Goal: Task Accomplishment & Management: Complete application form

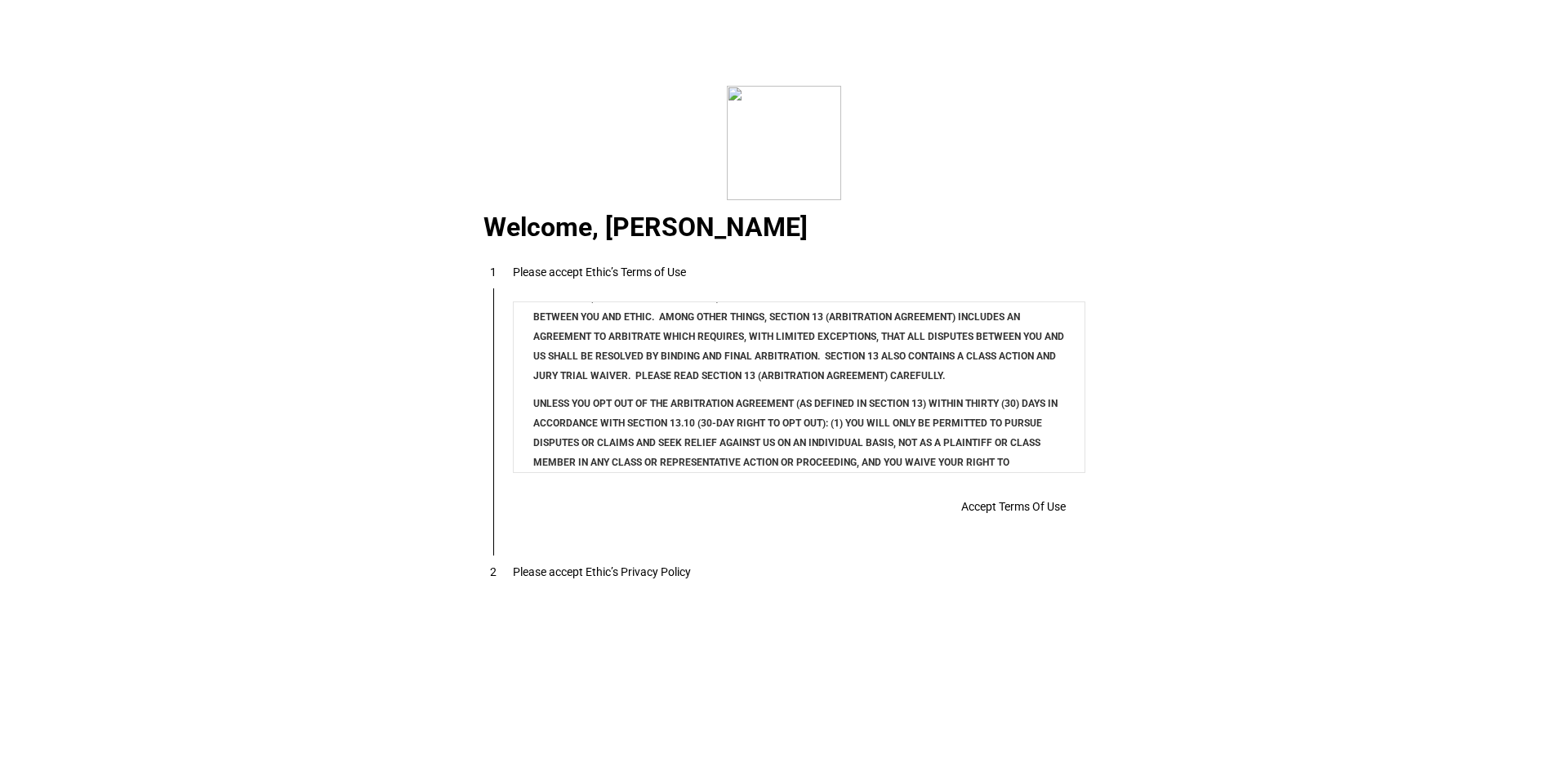
scroll to position [13221, 0]
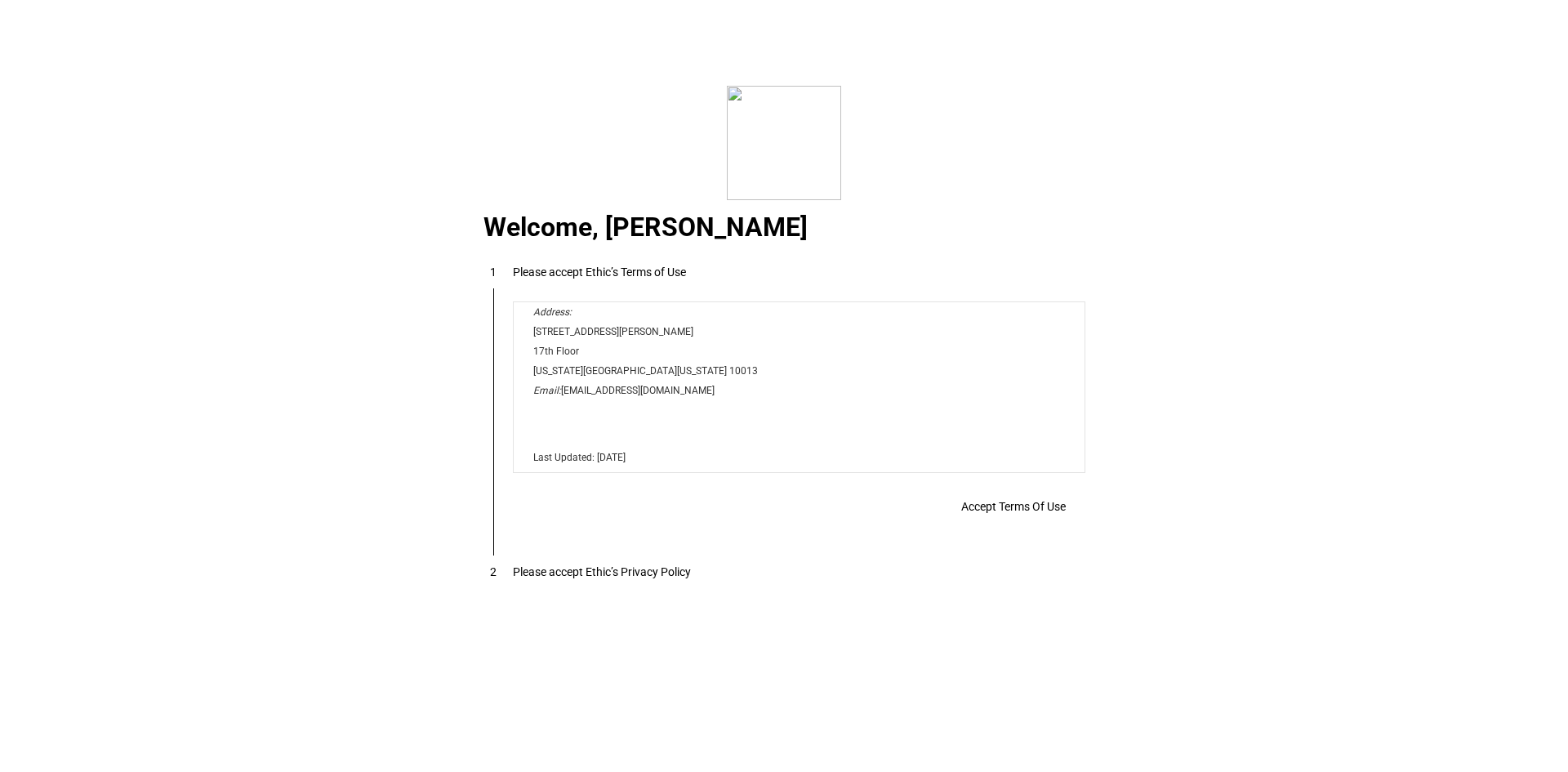
drag, startPoint x: 1075, startPoint y: 318, endPoint x: 1563, endPoint y: 835, distance: 710.9
click at [0, 0] on span "Accept Terms Of Use" at bounding box center [0, 0] width 0 height 0
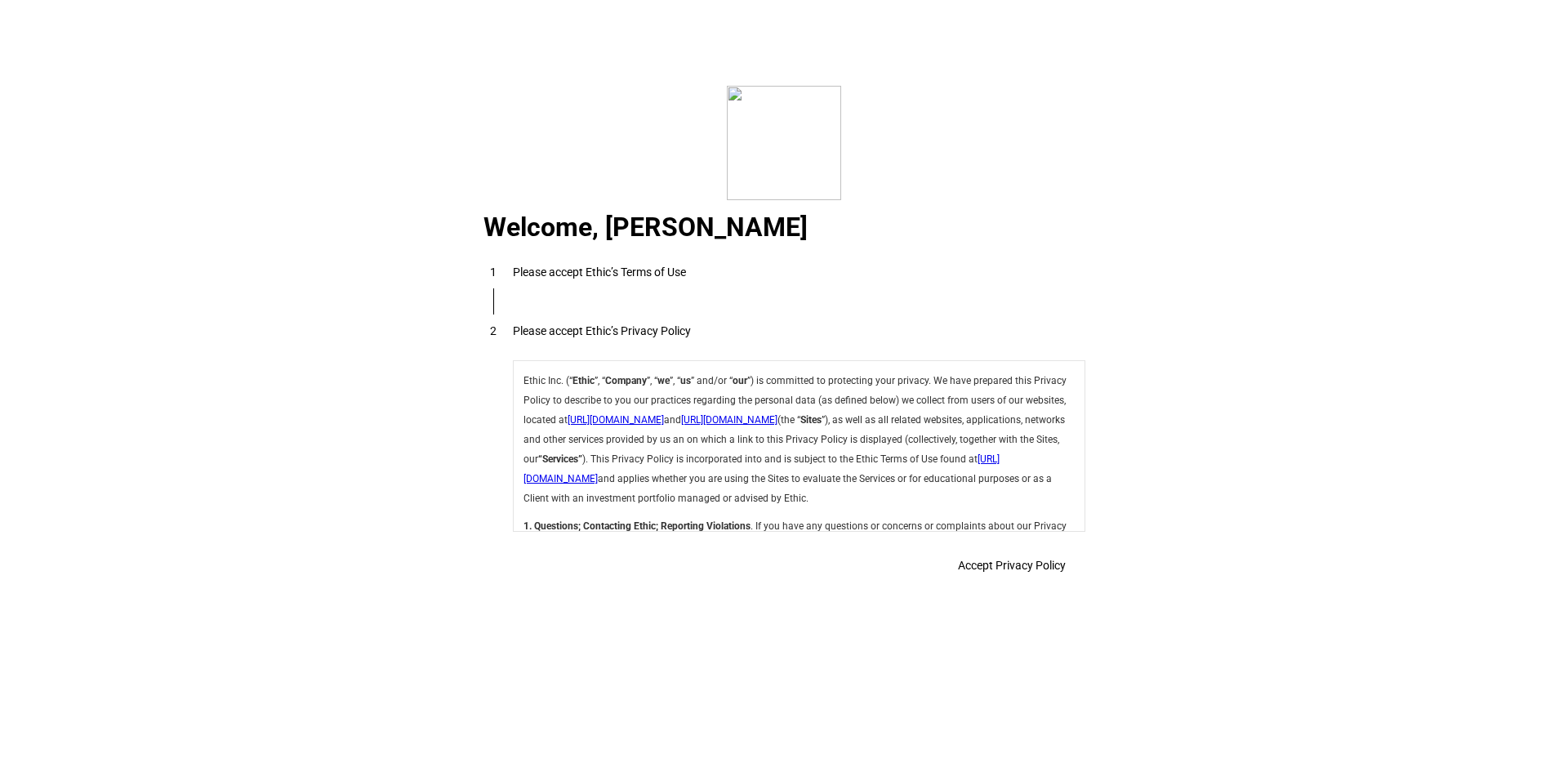
scroll to position [5812, 0]
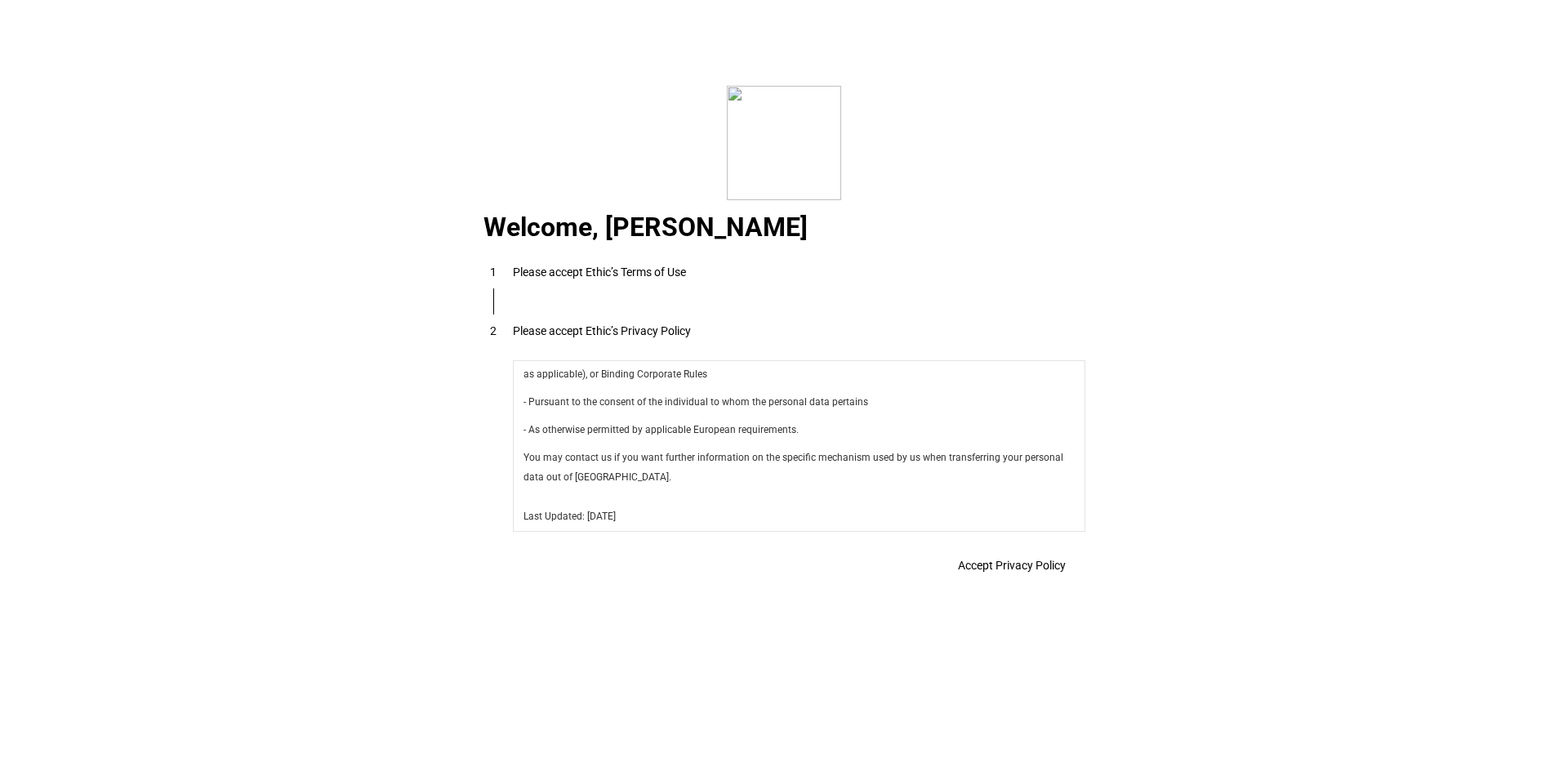
drag, startPoint x: 1075, startPoint y: 381, endPoint x: 1555, endPoint y: 953, distance: 746.7
click at [0, 0] on span "Accept Privacy Policy" at bounding box center [0, 0] width 0 height 0
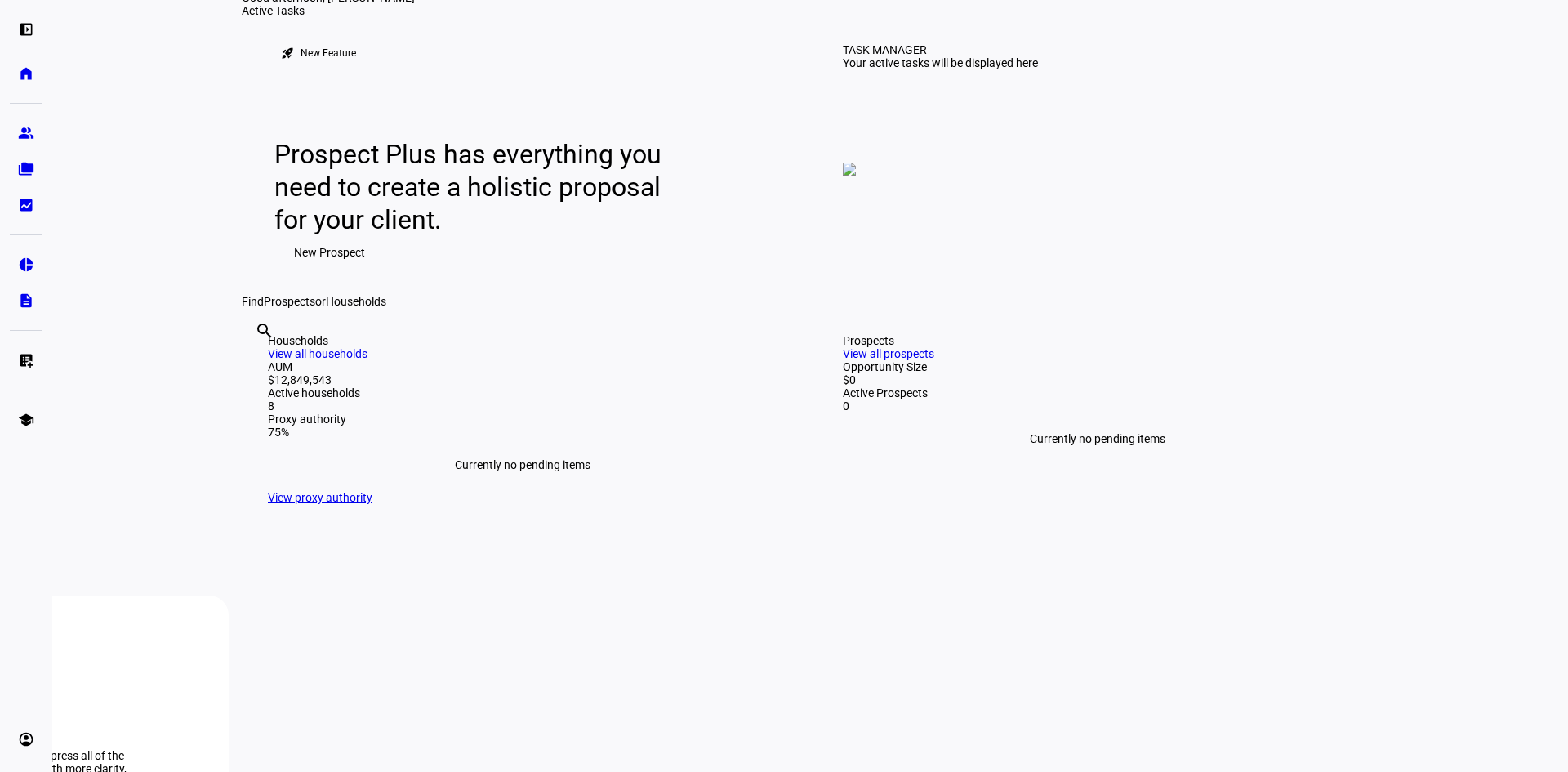
scroll to position [0, 0]
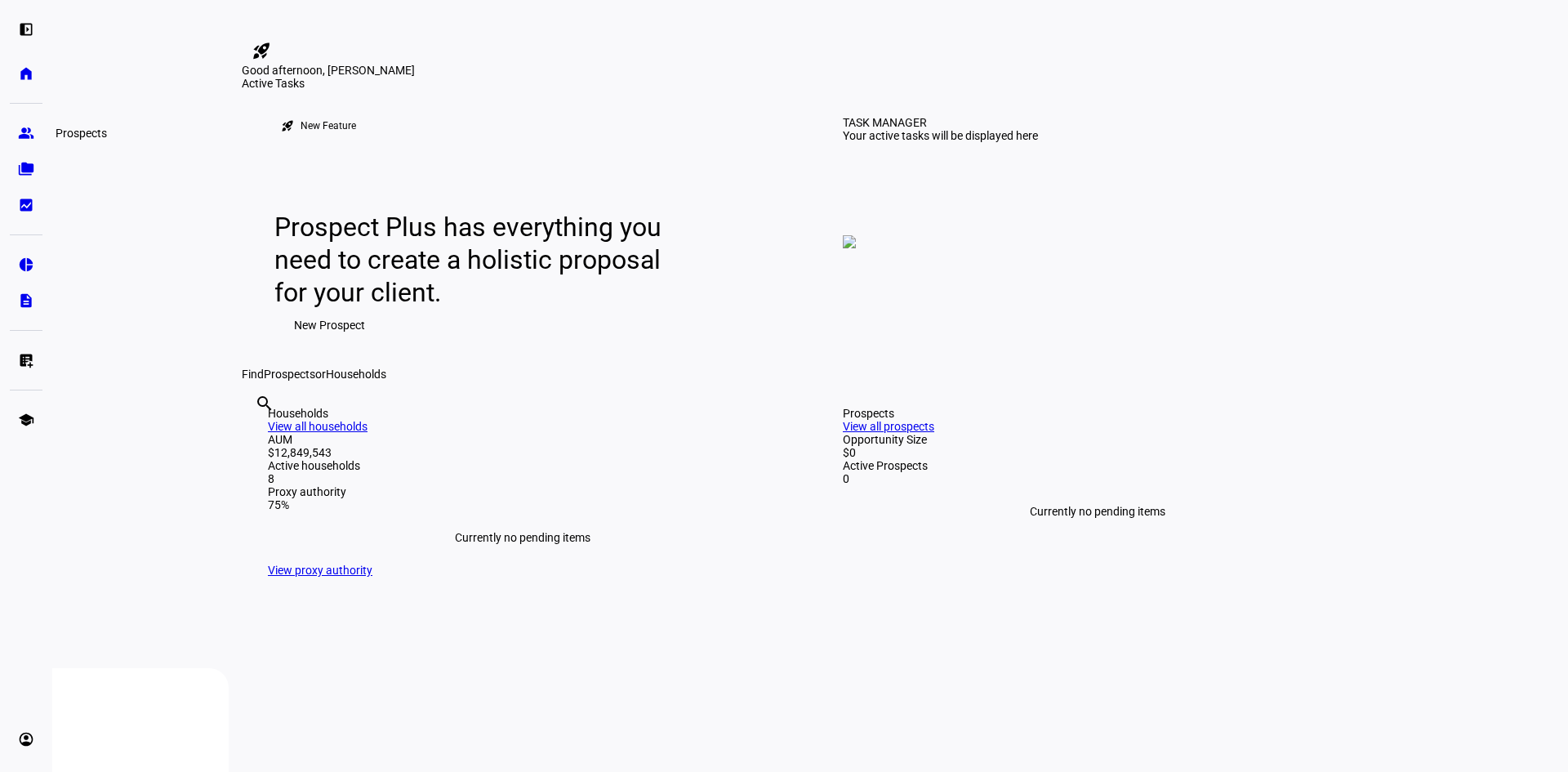
click at [25, 142] on link "group Prospects" at bounding box center [26, 133] width 33 height 33
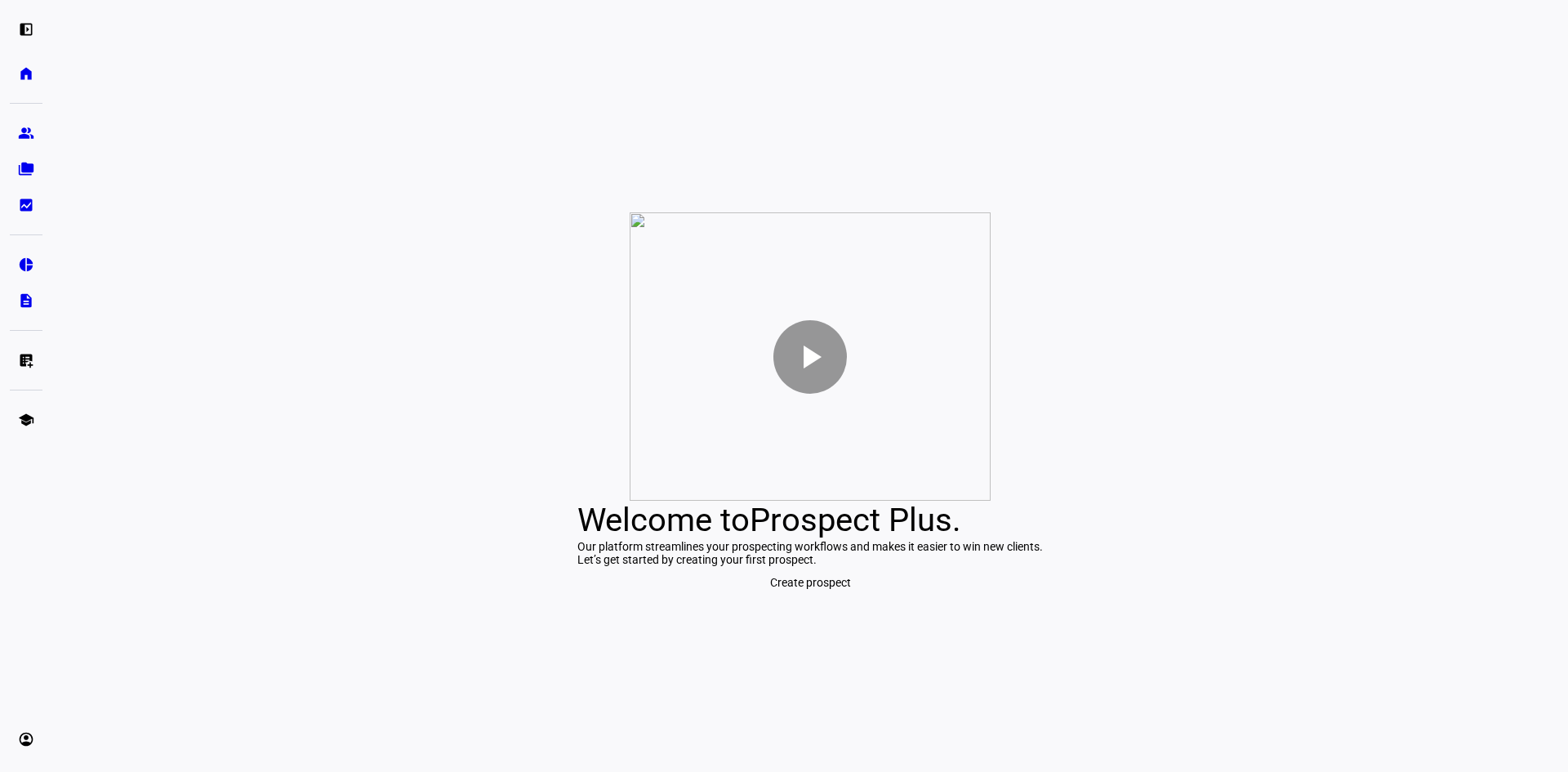
click at [835, 599] on span "Create prospect" at bounding box center [811, 582] width 81 height 33
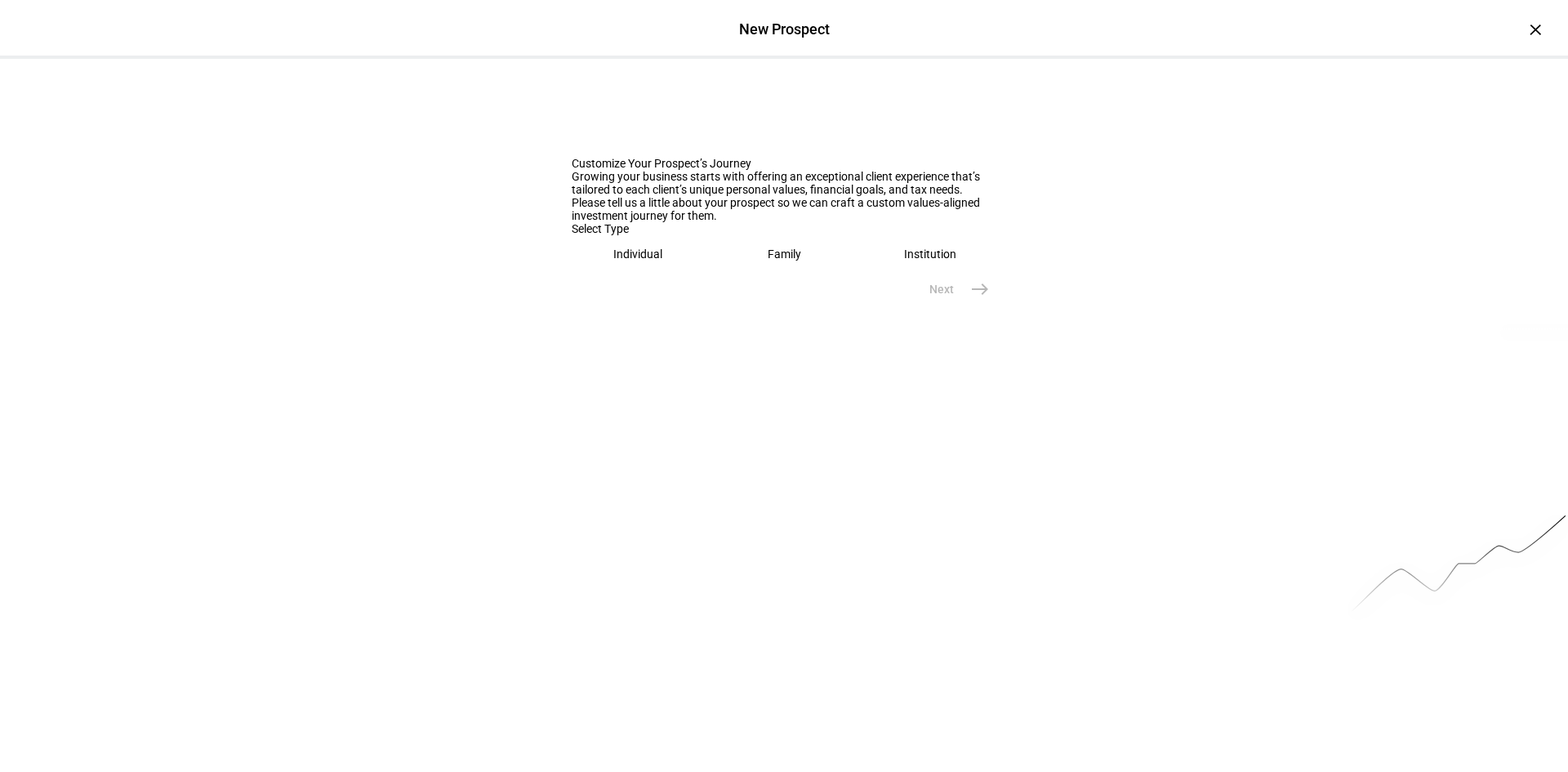
click at [662, 273] on eth-mega-radio-button "Individual" at bounding box center [638, 253] width 133 height 38
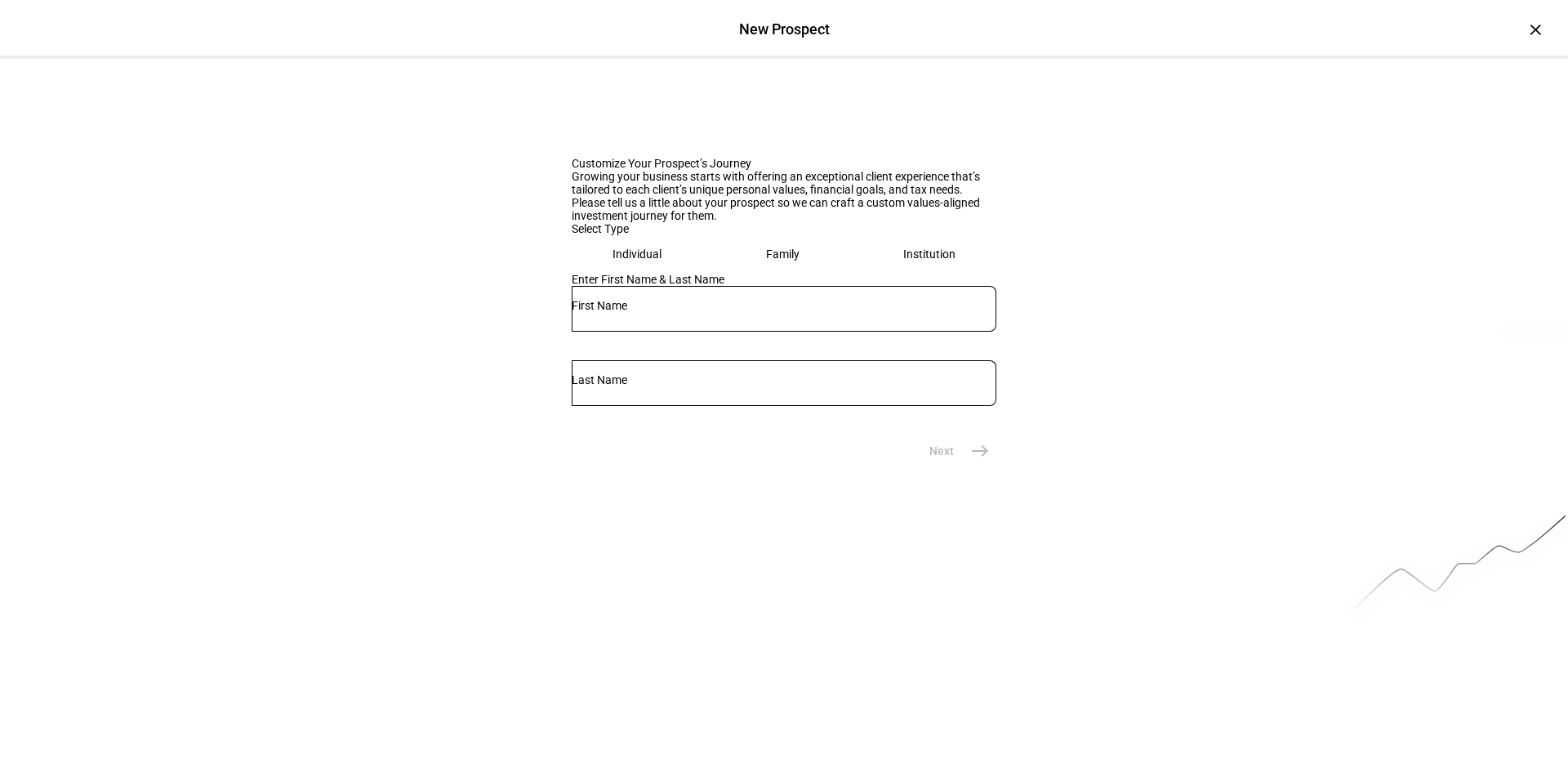
click at [658, 332] on div at bounding box center [784, 307] width 425 height 45
type input "[PERSON_NAME]"
type input "L"
type input "[PERSON_NAME]"
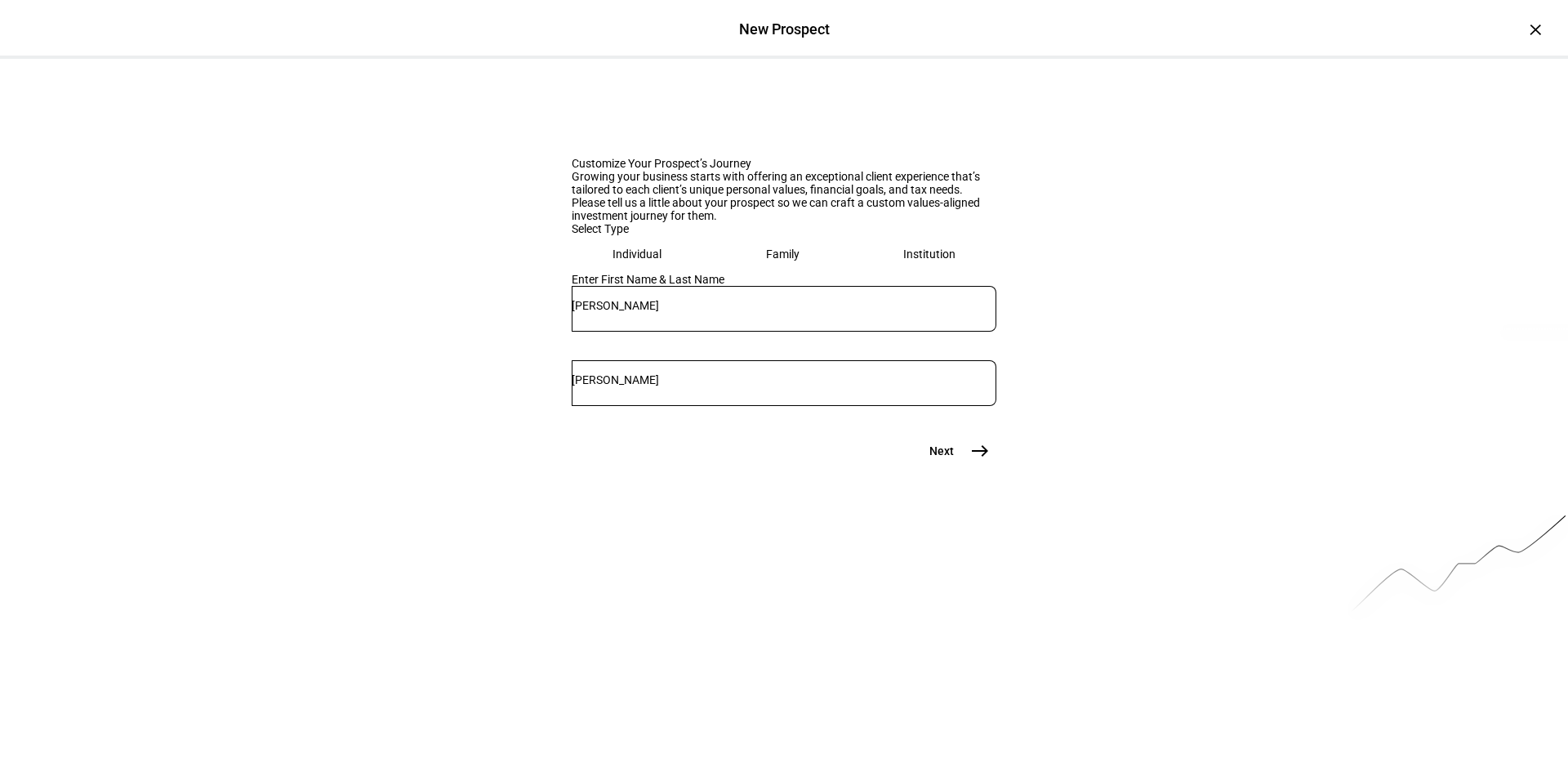
click at [982, 461] on mat-icon "east" at bounding box center [980, 450] width 19 height 19
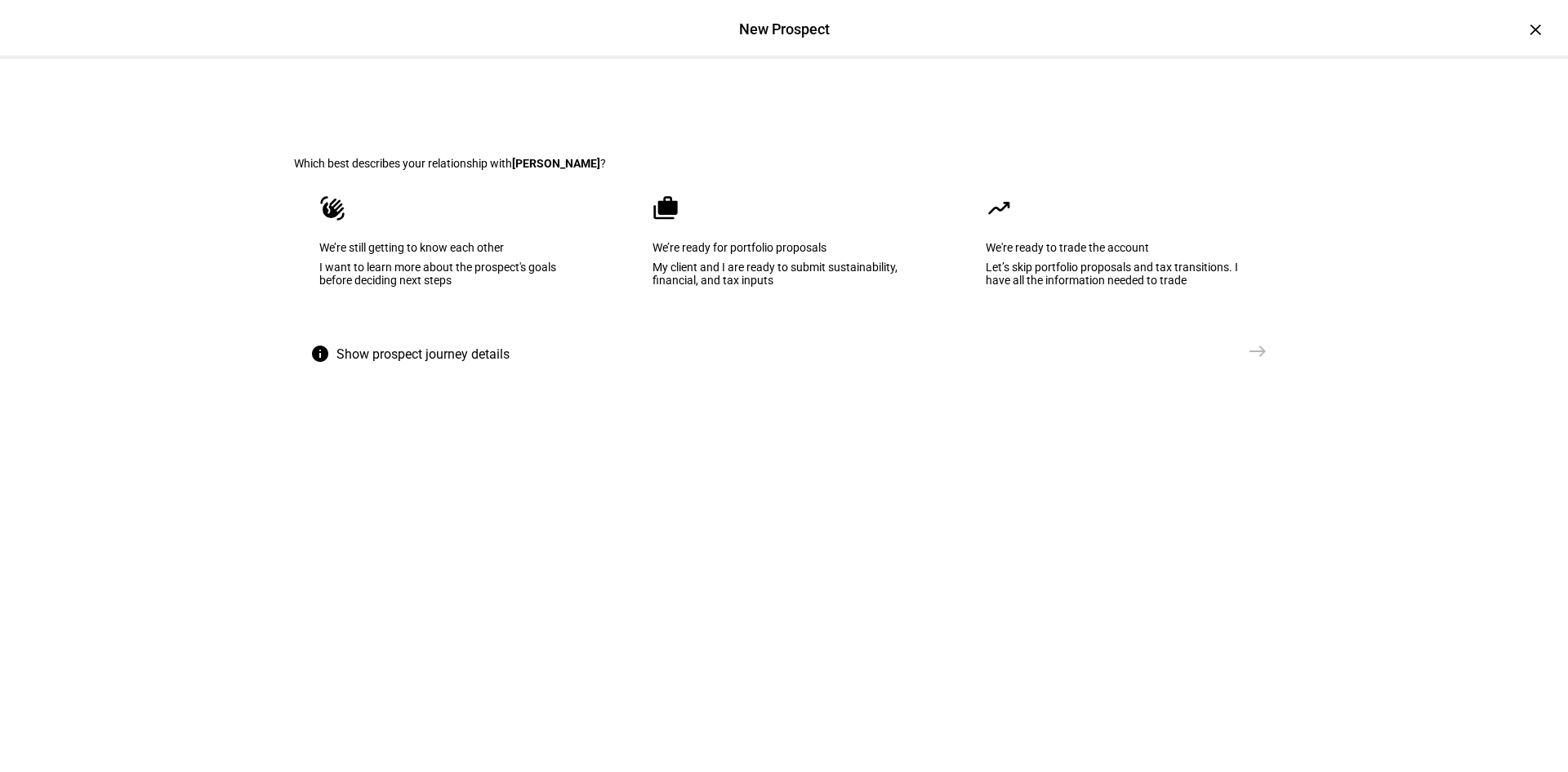
click at [982, 633] on eth-prospect-journey-background at bounding box center [784, 413] width 1568 height 710
click at [831, 286] on div "My client and I are ready to submit sustainability, financial, and tax inputs" at bounding box center [784, 273] width 263 height 26
click at [1248, 360] on mat-icon "east" at bounding box center [1257, 351] width 19 height 19
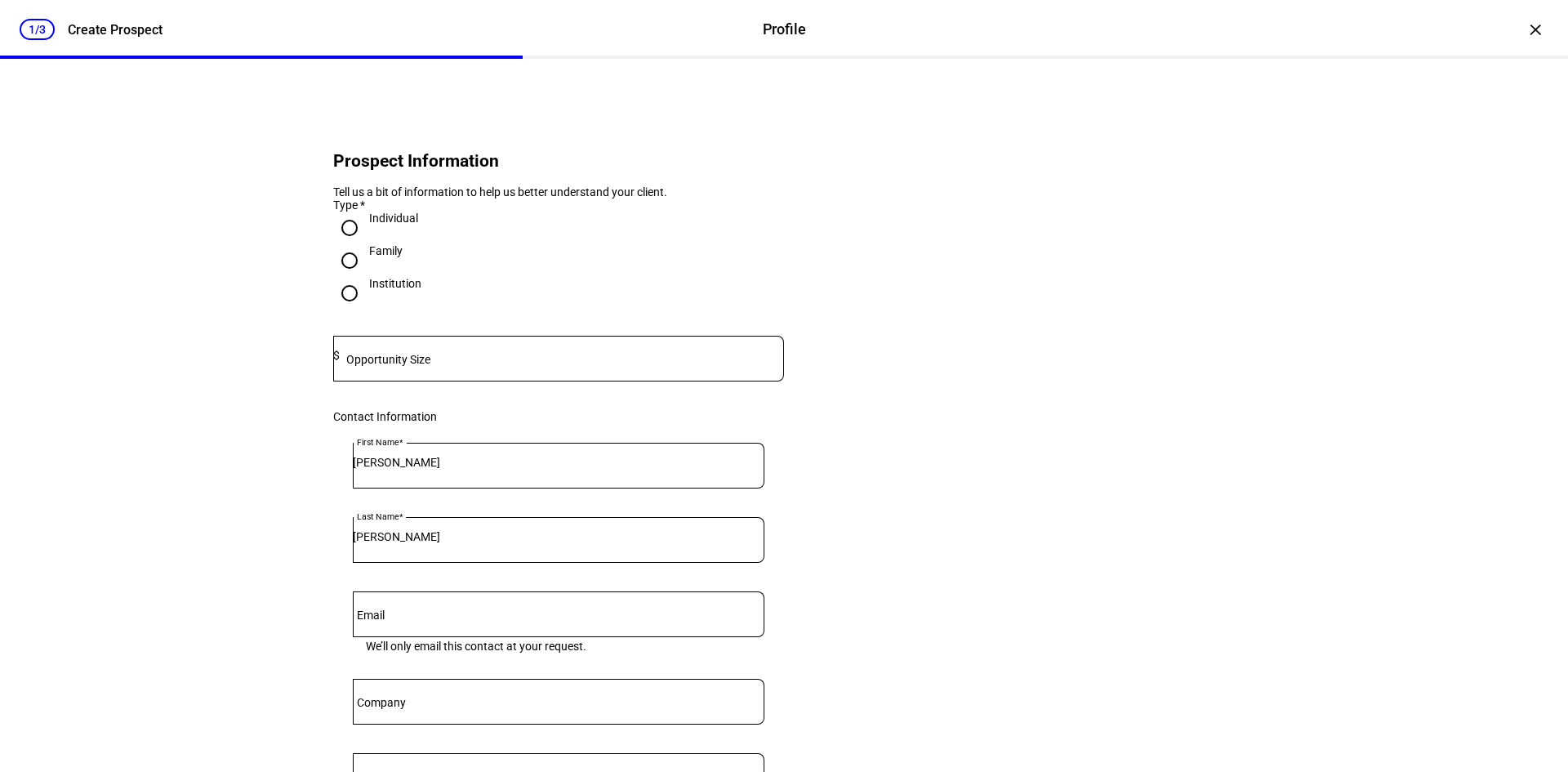
click at [665, 382] on div at bounding box center [561, 358] width 445 height 45
drag, startPoint x: 584, startPoint y: 679, endPoint x: 1053, endPoint y: 579, distance: 479.5
click at [1053, 579] on eth-form-card "Prospect Information Tell us a bit of information to help us better understand …" at bounding box center [784, 546] width 981 height 895
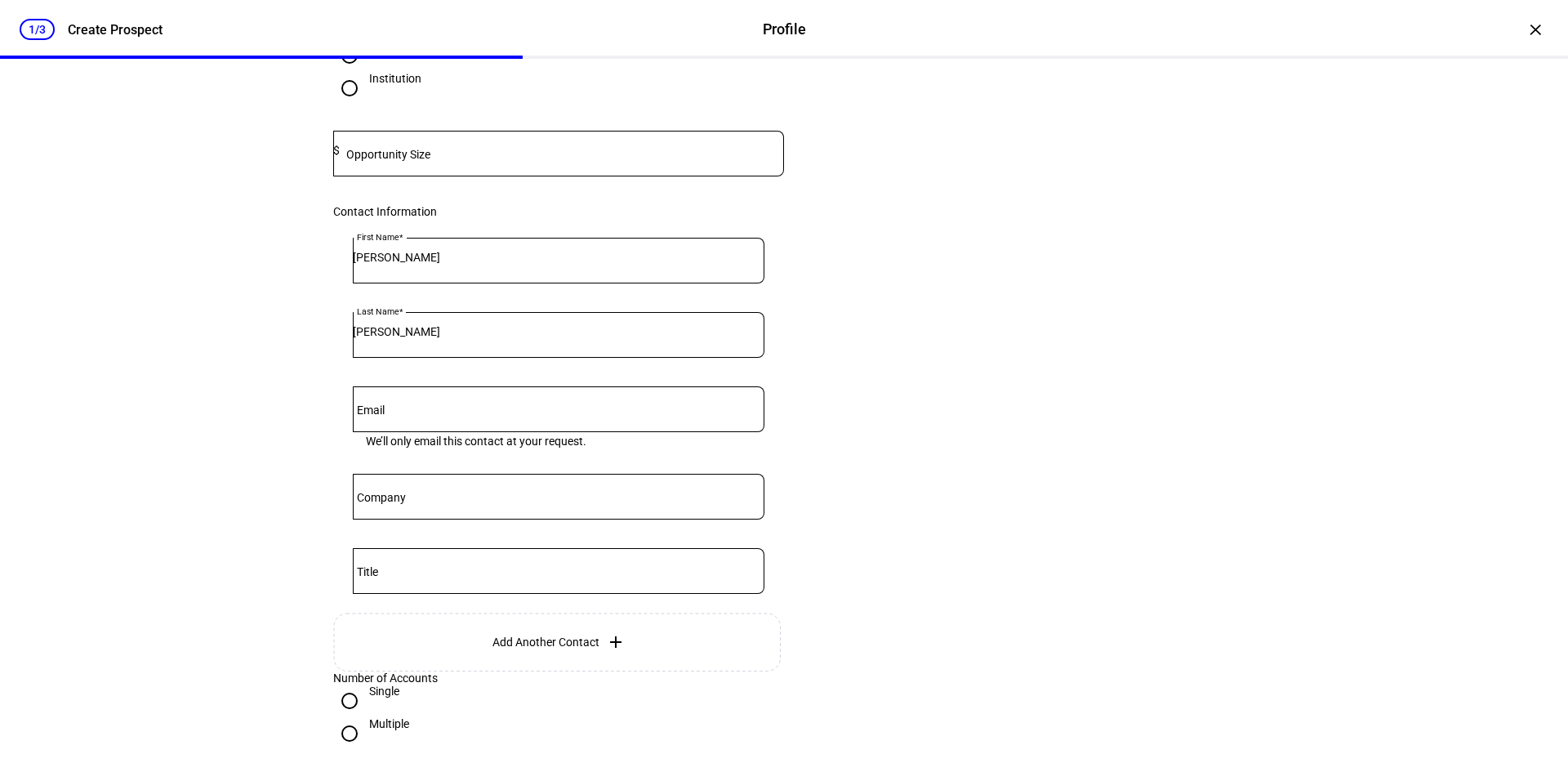
scroll to position [163, 0]
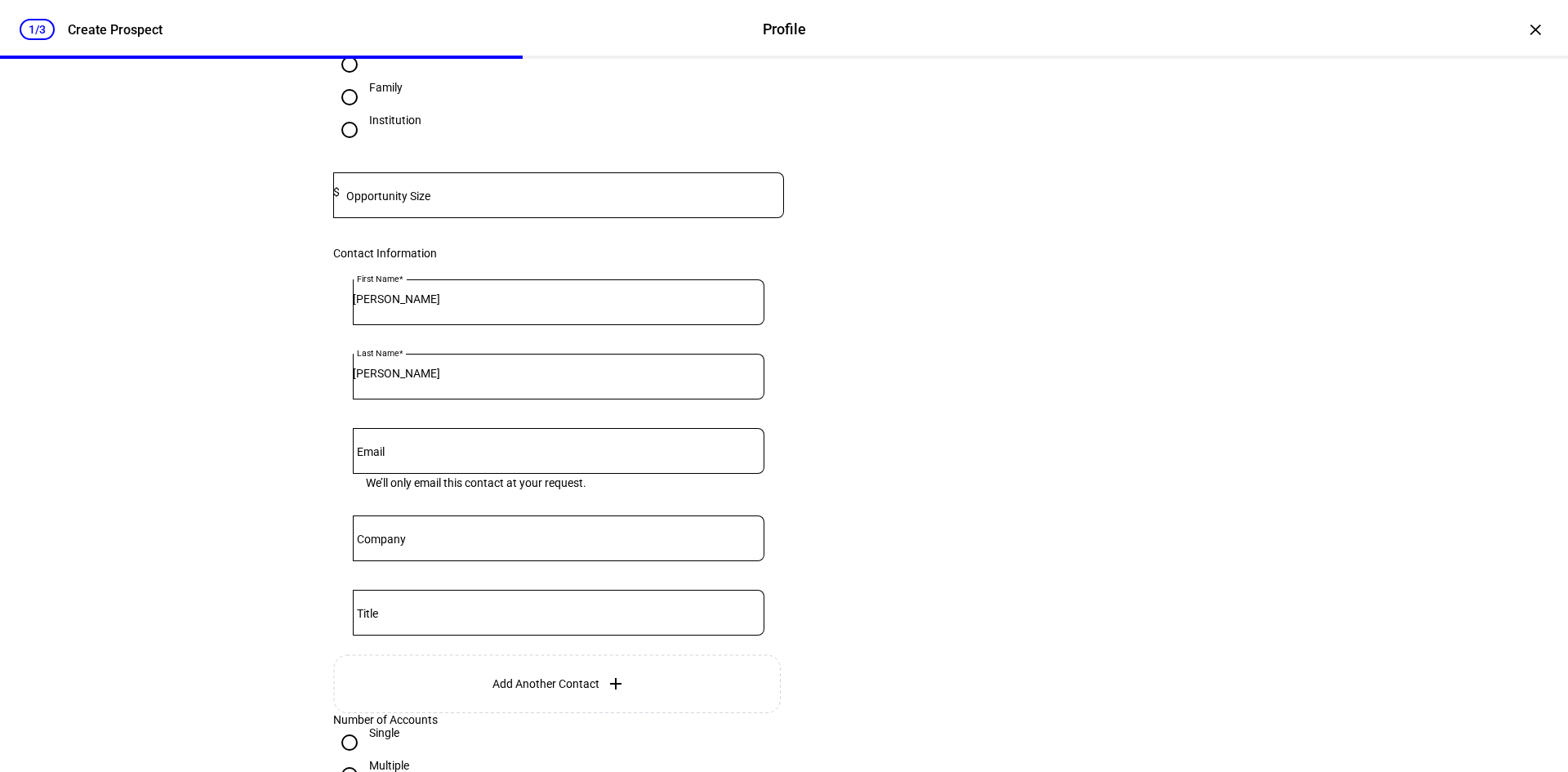
click at [1050, 455] on eth-form-card "Prospect Information Tell us a bit of information to help us better understand …" at bounding box center [784, 382] width 981 height 895
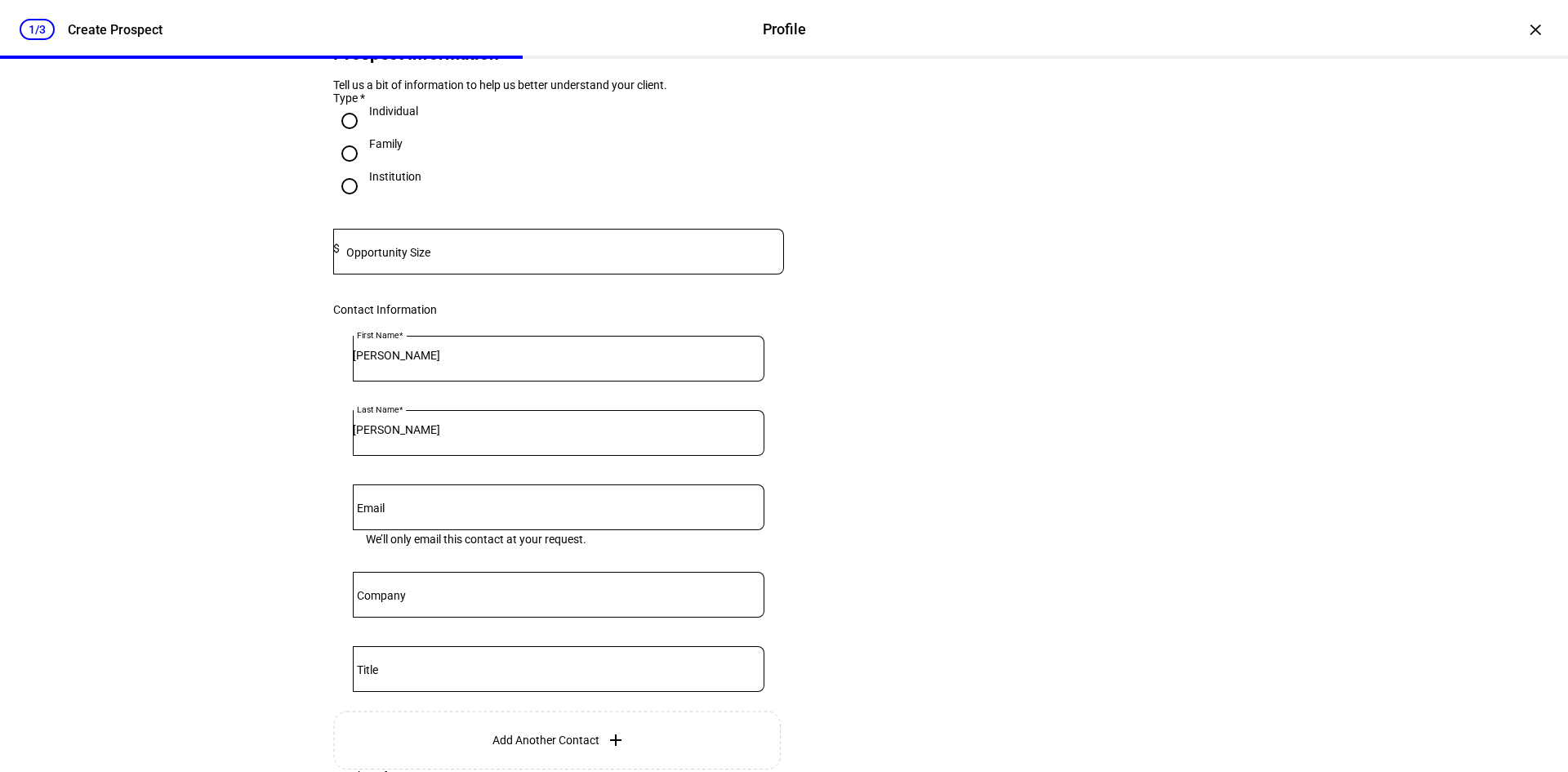
scroll to position [82, 0]
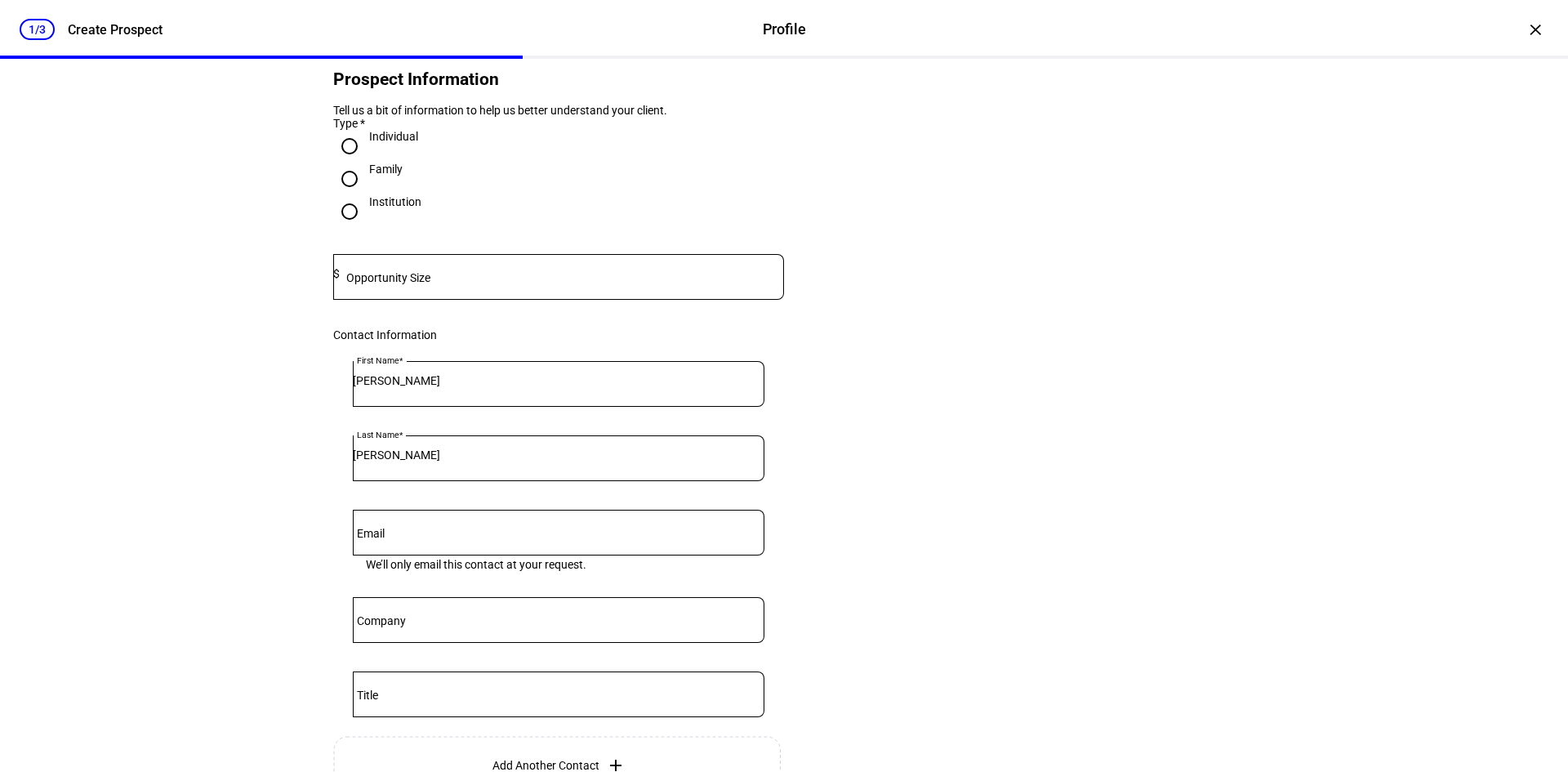
click at [1098, 401] on eth-form-card "Prospect Information Tell us a bit of information to help us better understand …" at bounding box center [784, 464] width 981 height 895
click at [650, 536] on input "Email" at bounding box center [558, 529] width 412 height 13
click at [1233, 515] on eth-form-card "Prospect Information Tell us a bit of information to help us better understand …" at bounding box center [784, 464] width 981 height 895
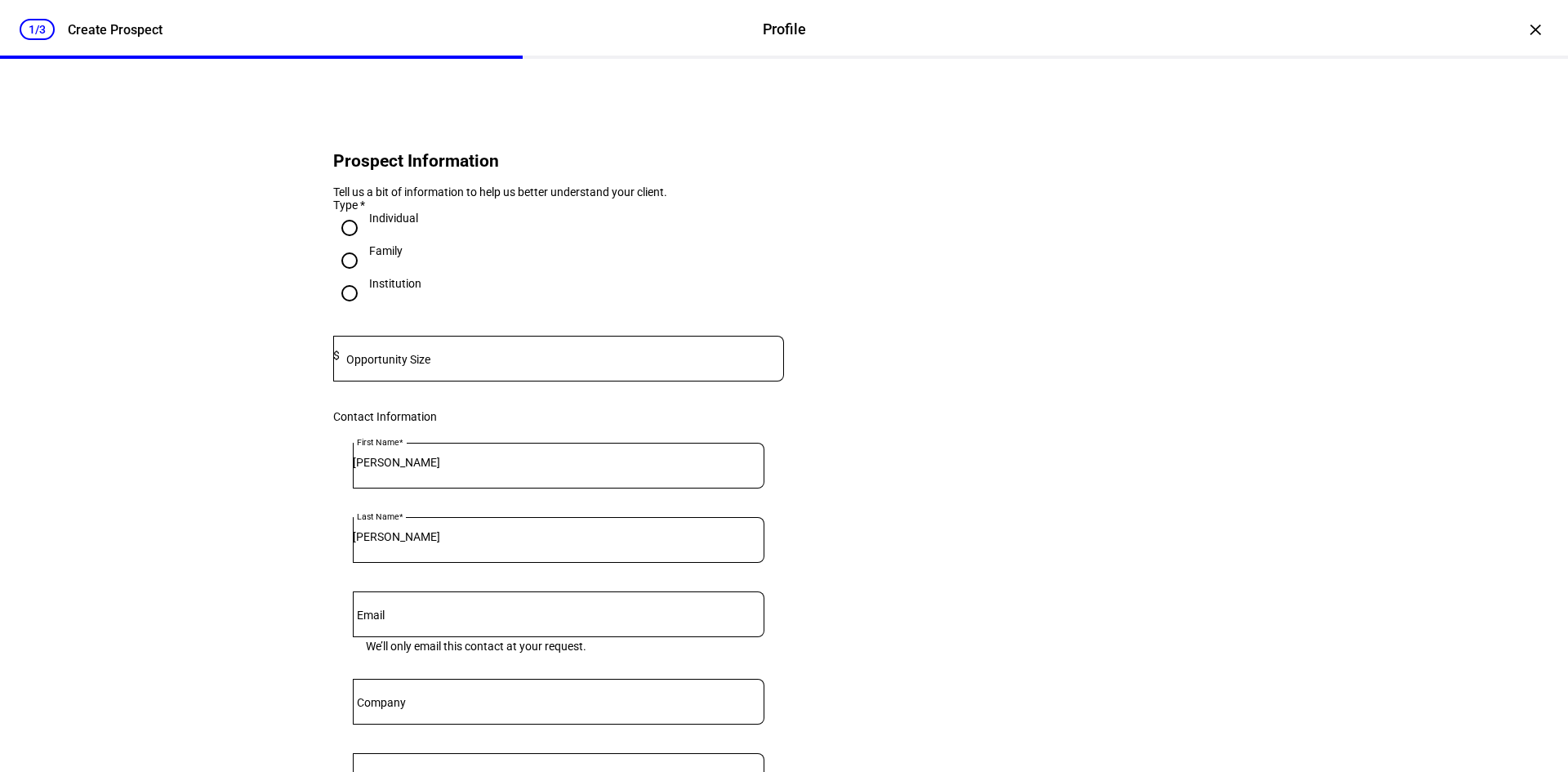
click at [424, 366] on mat-label "Opportunity Size" at bounding box center [388, 359] width 84 height 13
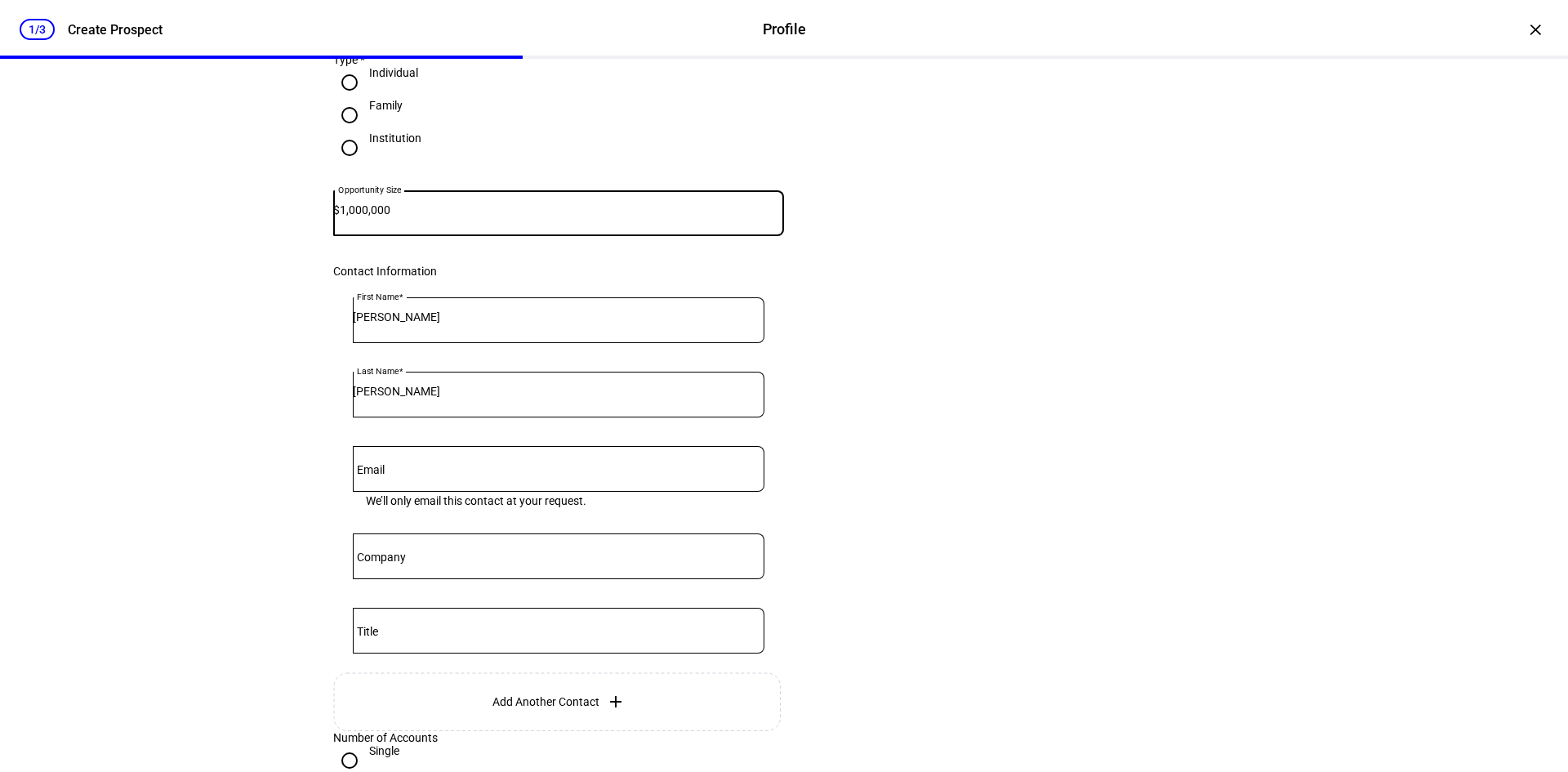
scroll to position [163, 0]
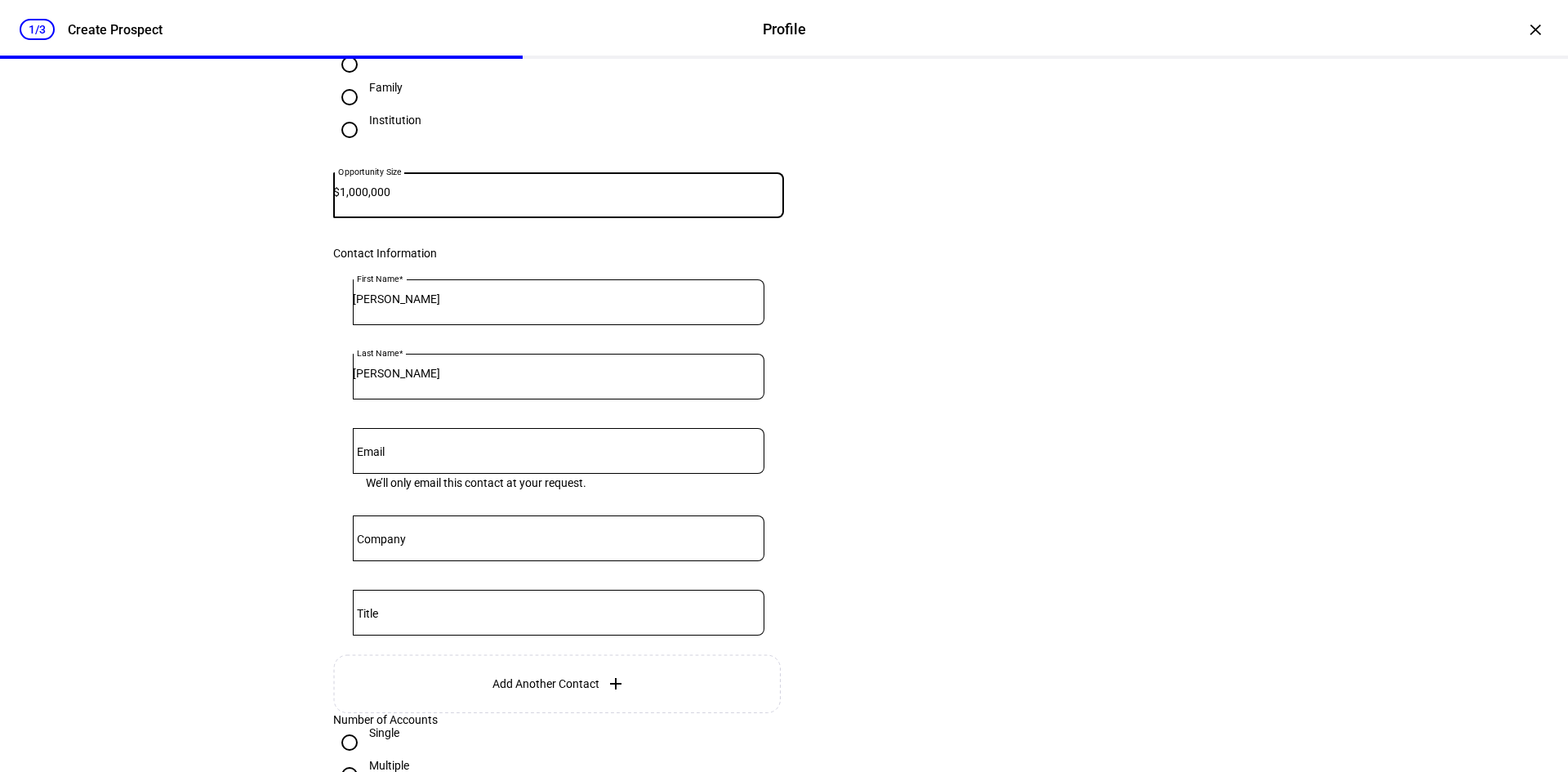
type input "1,000,000"
click at [480, 454] on input "Email" at bounding box center [558, 447] width 412 height 13
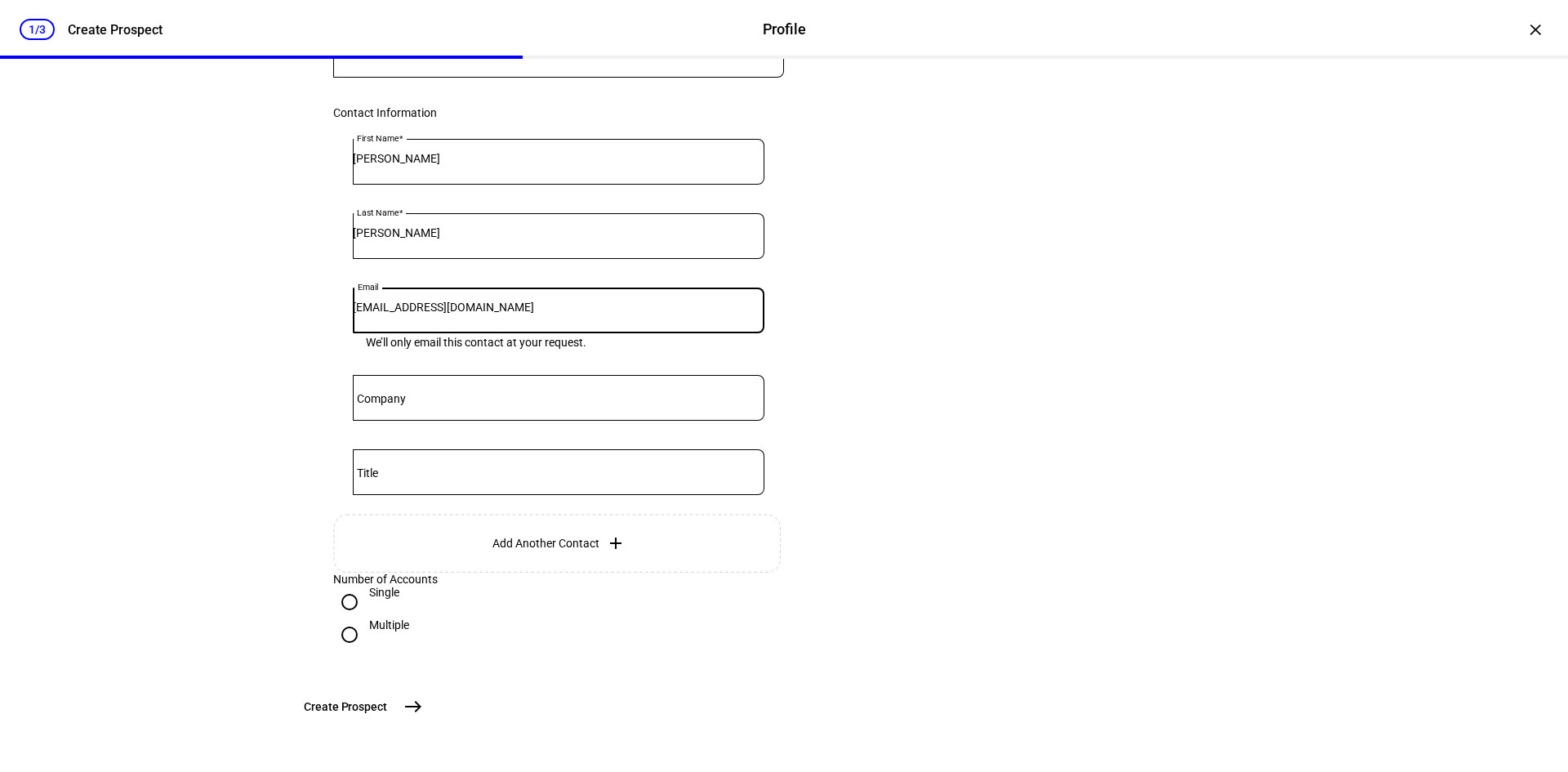
scroll to position [434, 0]
type input "[EMAIL_ADDRESS][DOMAIN_NAME]"
click at [1274, 698] on div "Prospect Information Tell us a bit of information to help us better understand …" at bounding box center [784, 263] width 1033 height 1017
click at [423, 701] on mat-icon "east" at bounding box center [413, 706] width 19 height 19
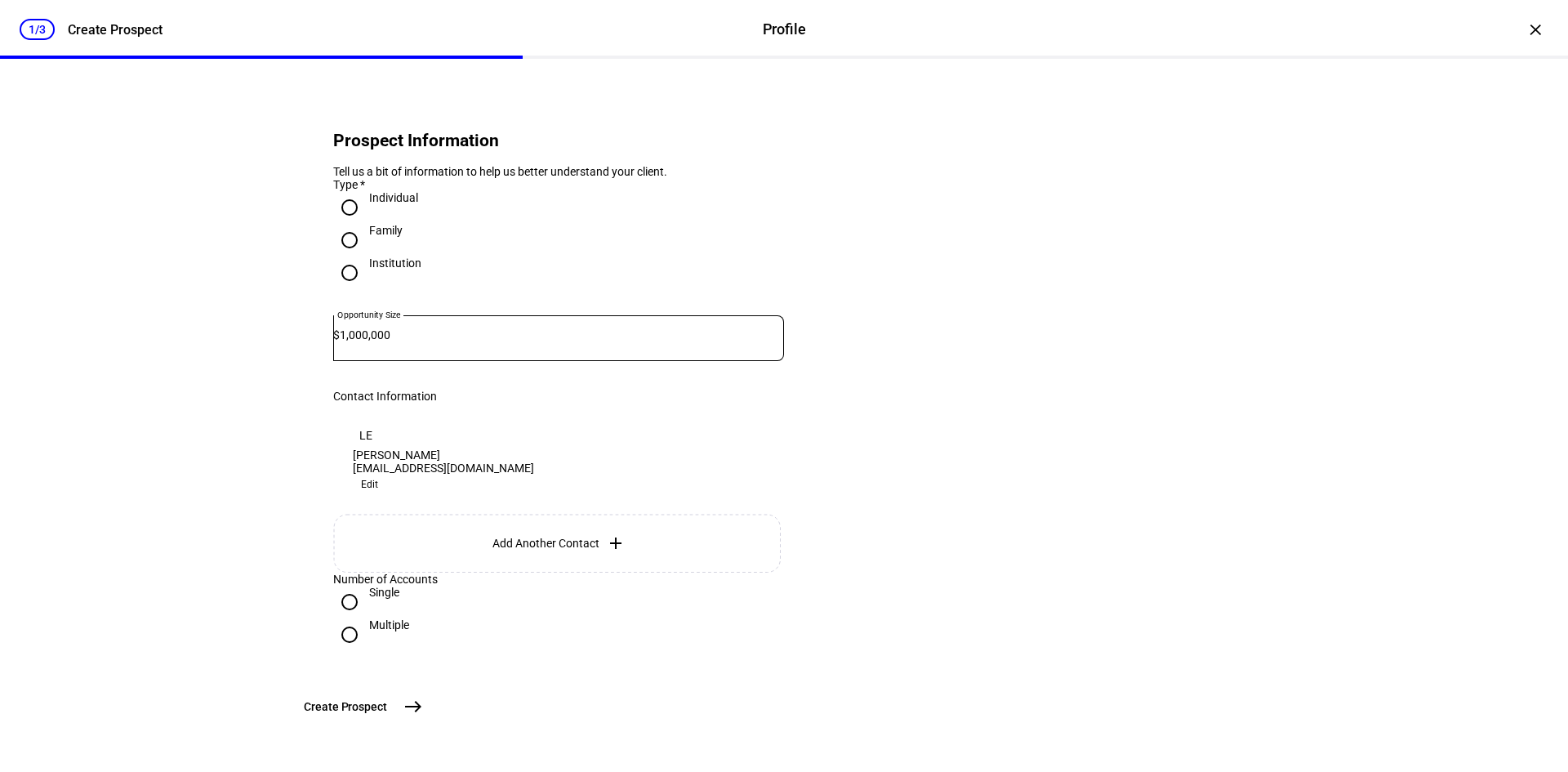
scroll to position [120, 0]
click at [423, 699] on mat-icon "east" at bounding box center [413, 706] width 19 height 19
click at [423, 702] on mat-icon "east" at bounding box center [413, 706] width 19 height 19
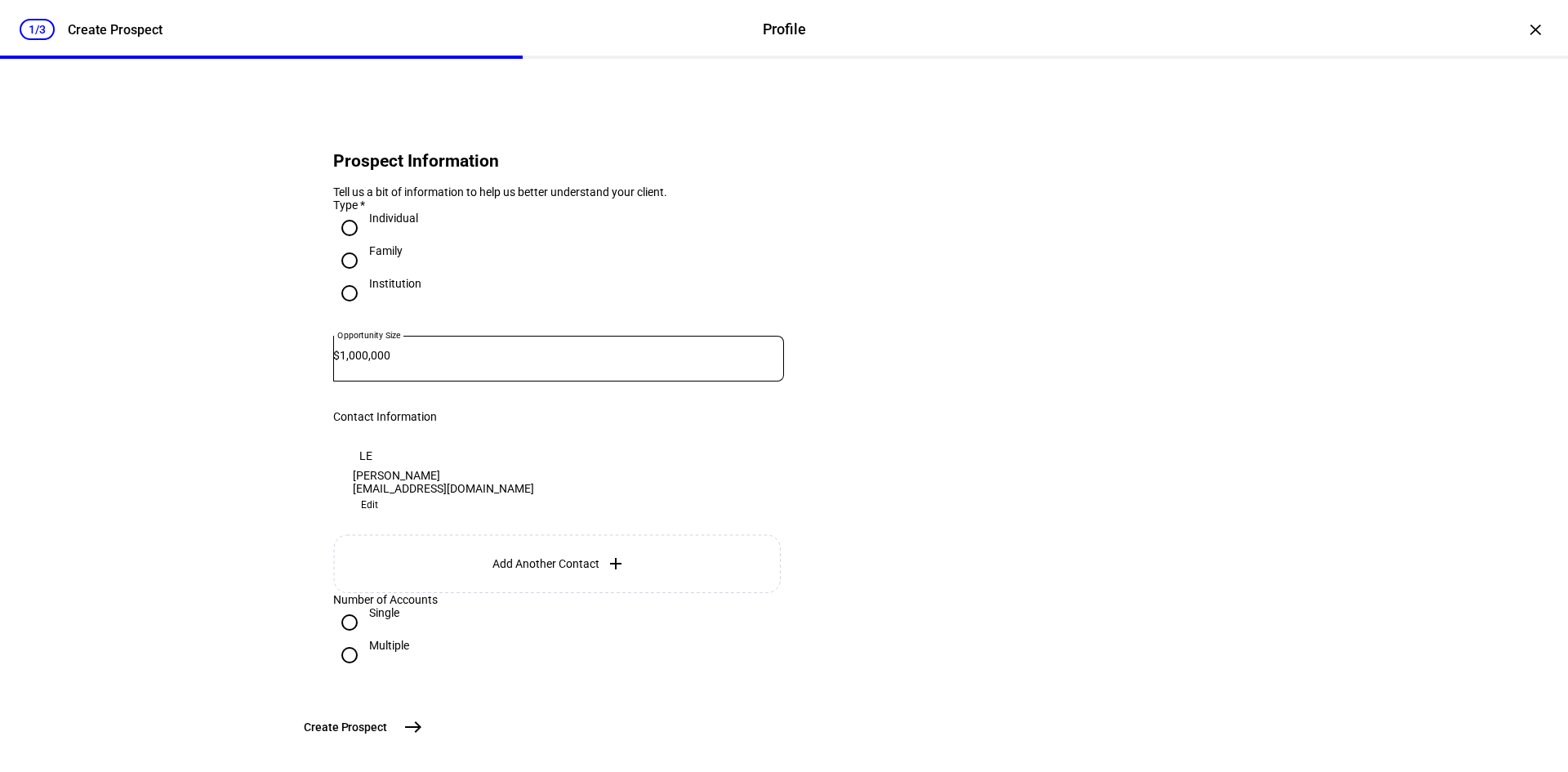
click at [180, 9] on eth-stepper-header "1/3 Create Prospect Profile Profile Create Prospect" at bounding box center [784, 29] width 1568 height 59
click at [131, 36] on div "Create Prospect" at bounding box center [115, 30] width 95 height 15
click at [699, 56] on div at bounding box center [784, 57] width 1568 height 3
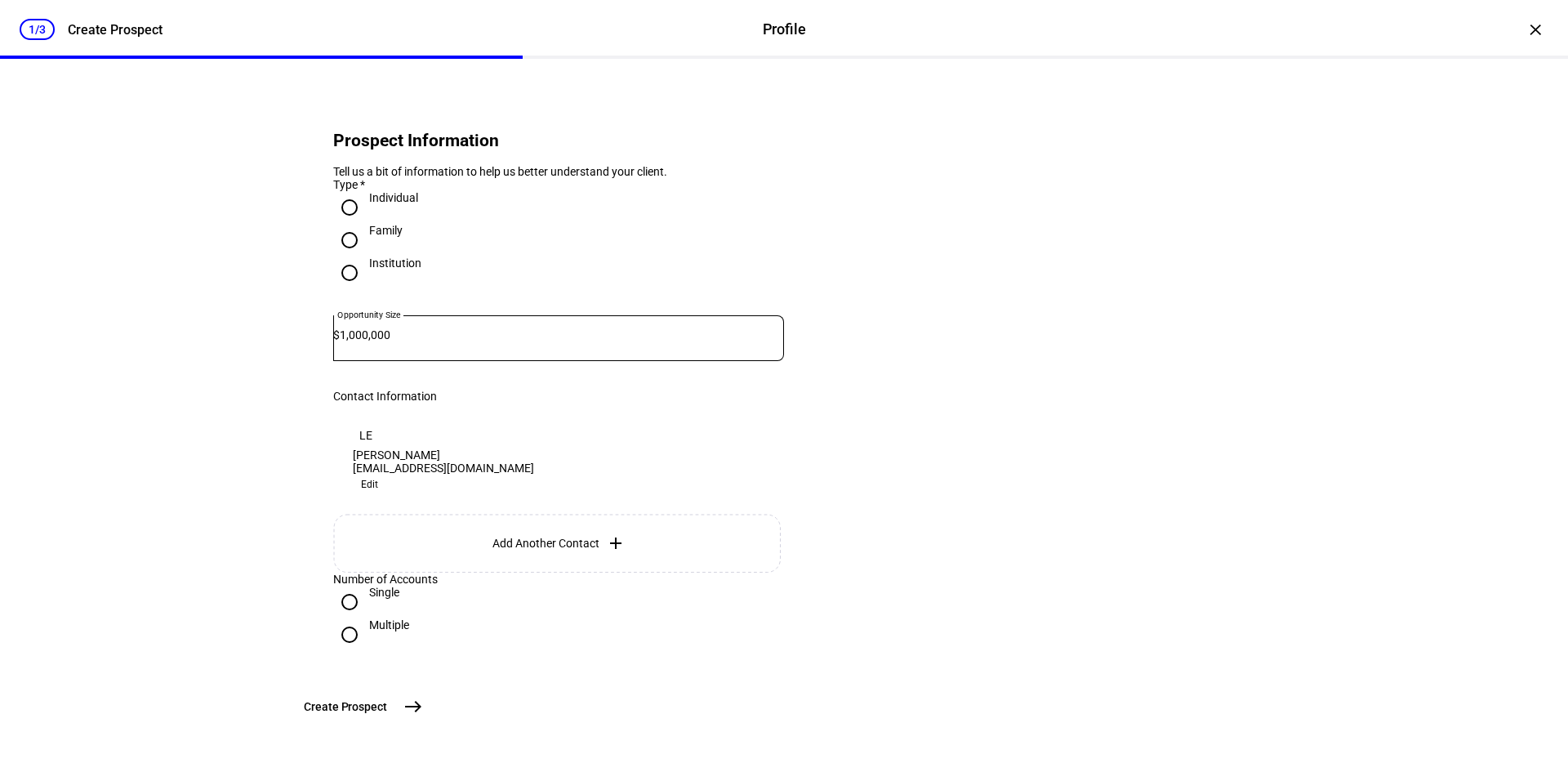
scroll to position [82, 0]
click at [387, 474] on span at bounding box center [369, 484] width 34 height 19
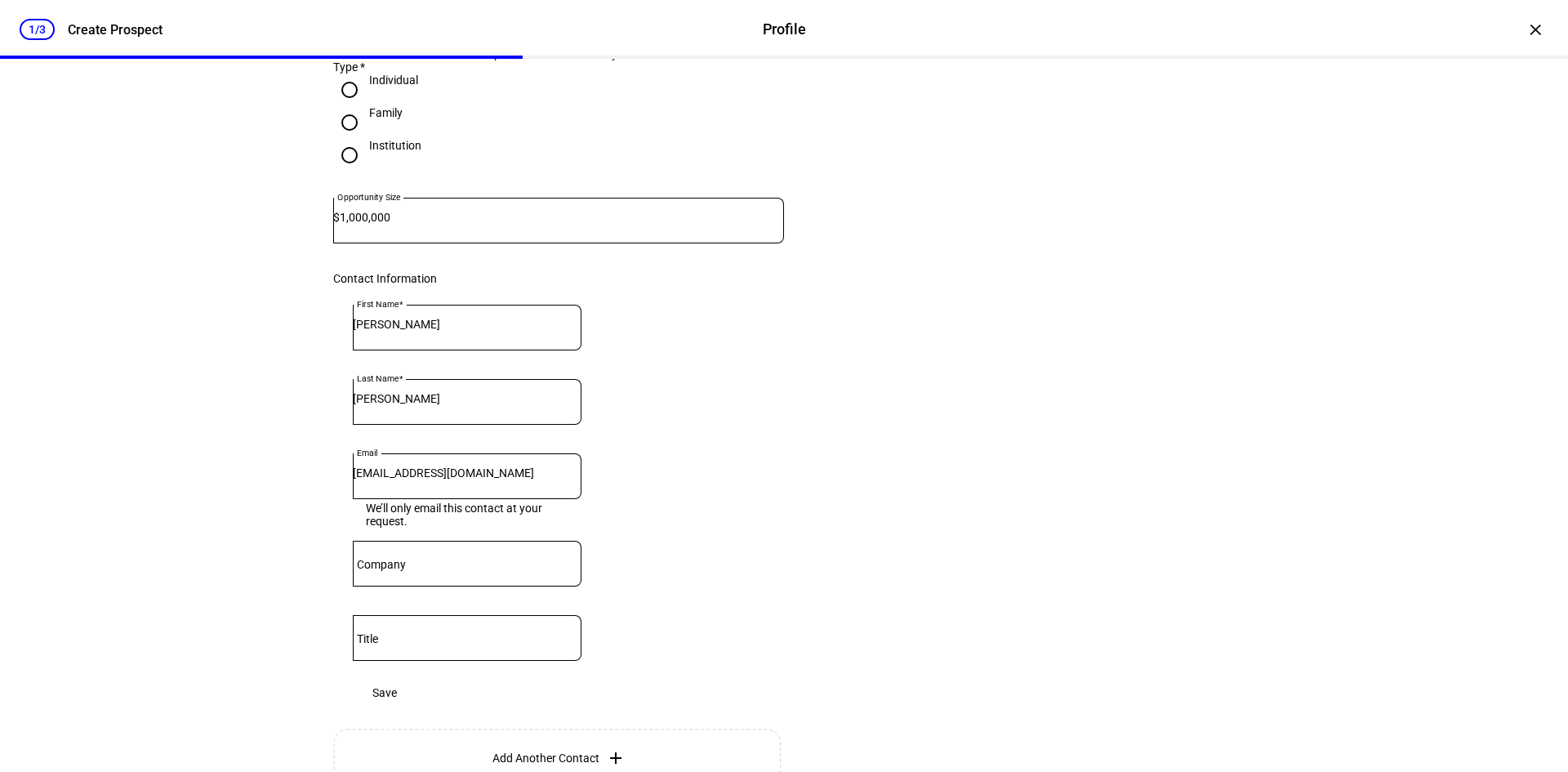
scroll to position [245, 0]
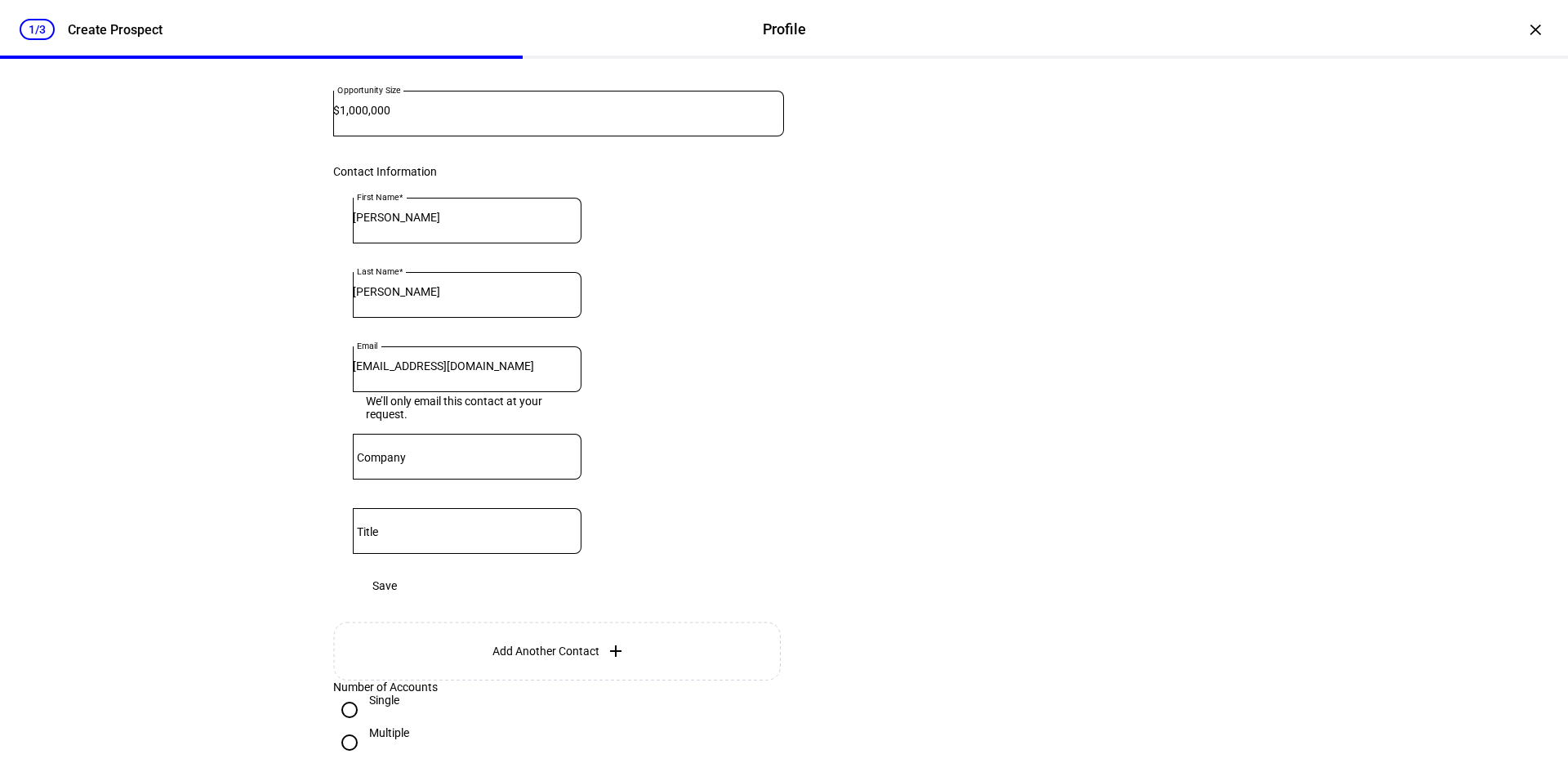
click at [397, 601] on span "Save" at bounding box center [384, 585] width 24 height 33
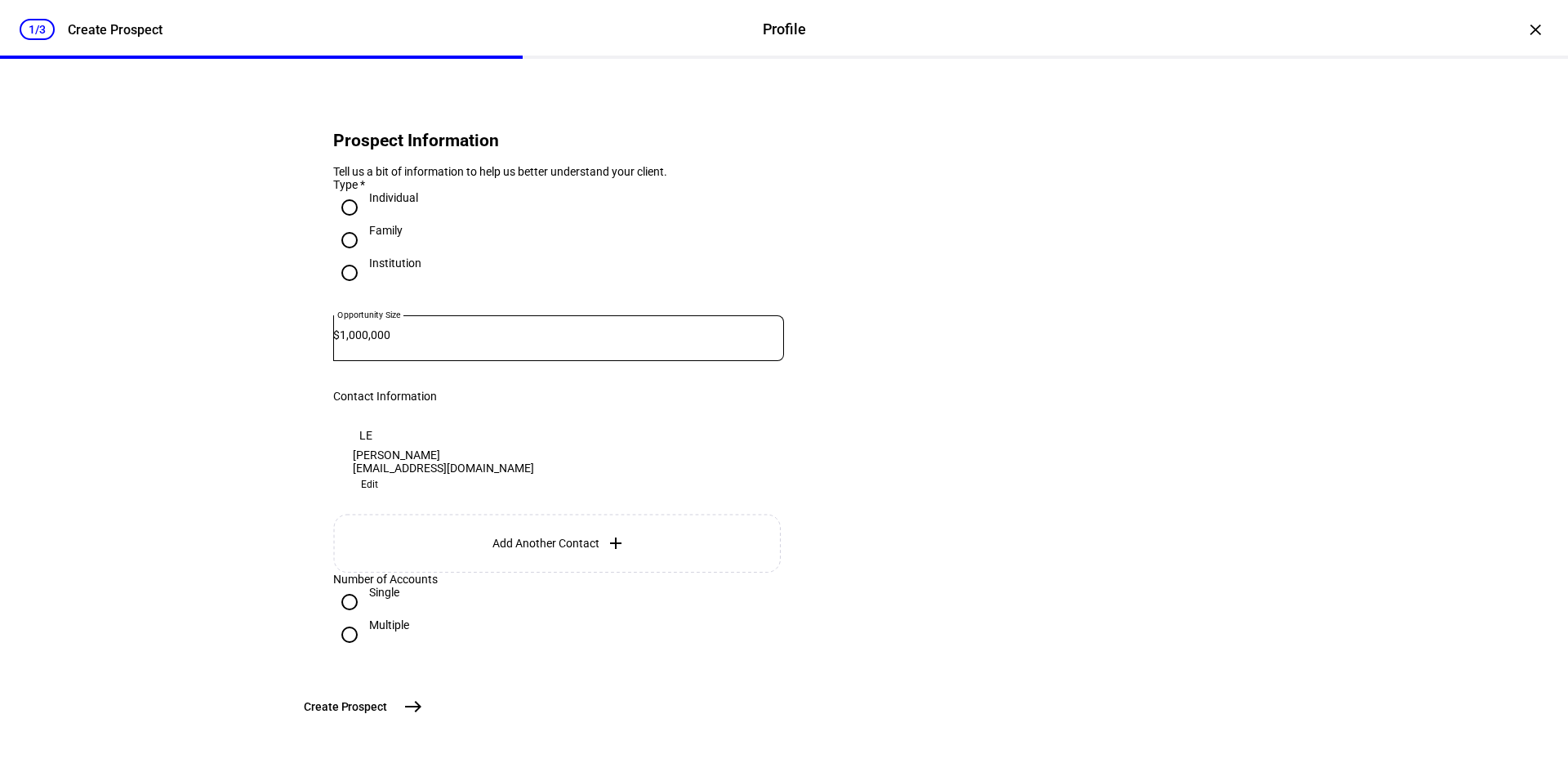
scroll to position [120, 0]
click at [430, 699] on span "east" at bounding box center [414, 706] width 33 height 33
